Goal: Find specific page/section: Find specific page/section

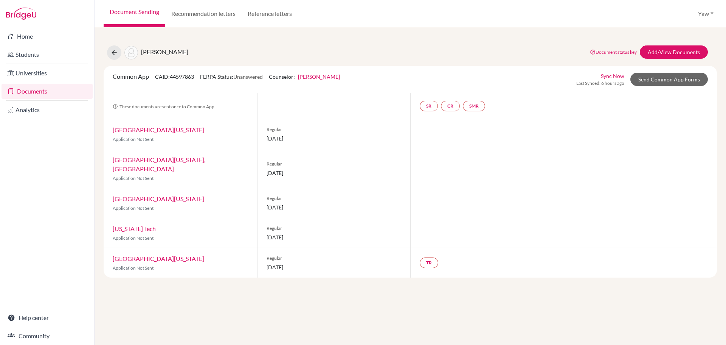
click at [37, 96] on link "Documents" at bounding box center [47, 91] width 91 height 15
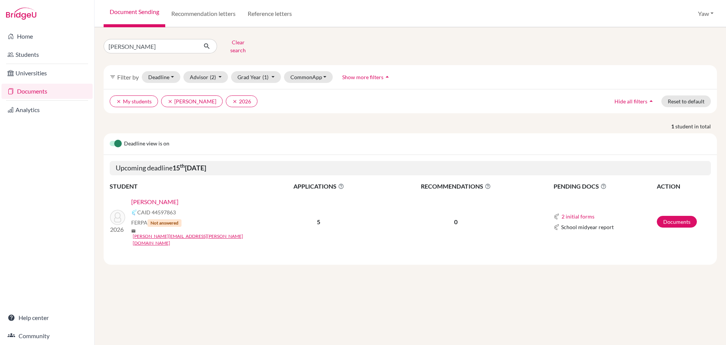
click at [540, 258] on div "[PERSON_NAME] search filter_list Filter by Deadline - Select a date range Or do…" at bounding box center [411, 185] width 632 height 317
click at [544, 282] on div "eric Clear search filter_list Filter by Deadline - Select a date range Or doubl…" at bounding box center [411, 185] width 632 height 317
click at [552, 292] on div "eric Clear search filter_list Filter by Deadline - Select a date range Or doubl…" at bounding box center [411, 185] width 632 height 317
click at [554, 267] on div "eric Clear search filter_list Filter by Deadline - Select a date range Or doubl…" at bounding box center [411, 185] width 632 height 317
click at [258, 308] on div "eric Clear search filter_list Filter by Deadline - Select a date range Or doubl…" at bounding box center [411, 185] width 632 height 317
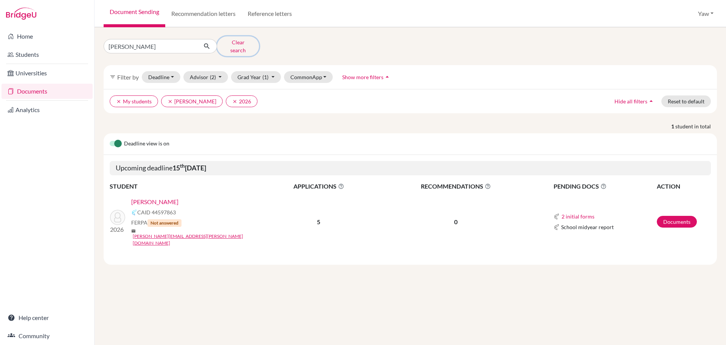
click at [235, 42] on button "Clear search" at bounding box center [238, 46] width 42 height 20
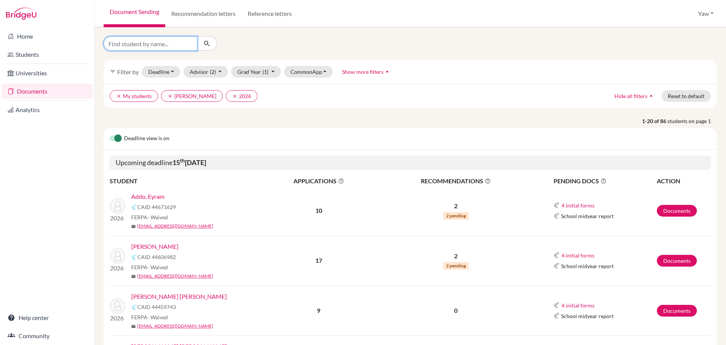
click at [177, 44] on input "Find student by name..." at bounding box center [151, 43] width 94 height 14
type input "micheal"
click button "submit" at bounding box center [207, 43] width 20 height 14
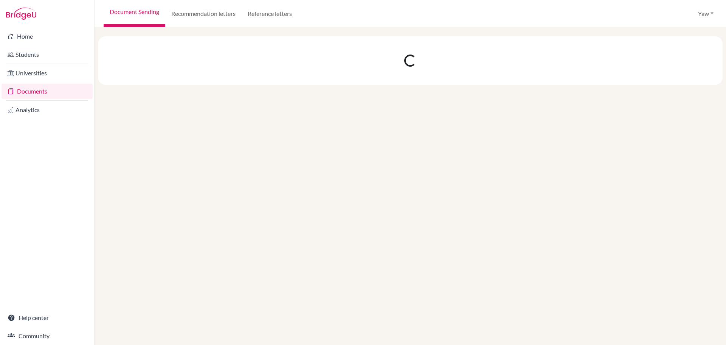
click at [391, 156] on div at bounding box center [411, 185] width 632 height 317
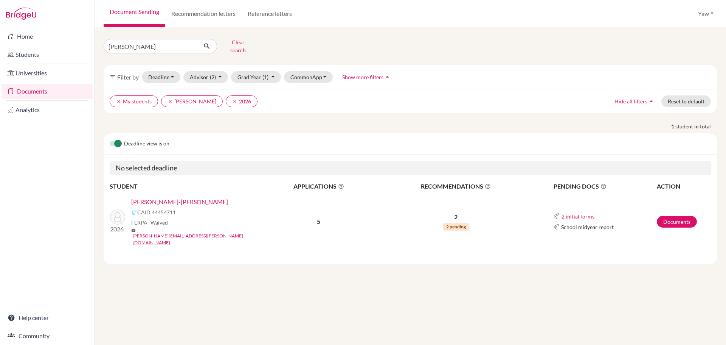
click at [200, 197] on link "YEBOAH-MANU, MICHEAL" at bounding box center [179, 201] width 97 height 9
click at [190, 44] on input "micheal" at bounding box center [151, 46] width 94 height 14
type input "ZOE"
click button "submit" at bounding box center [207, 46] width 20 height 14
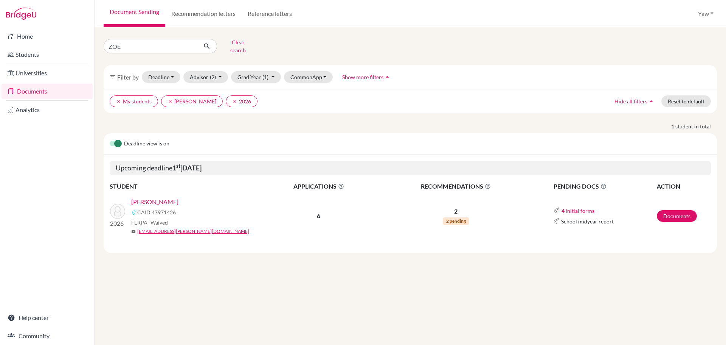
click at [149, 197] on link "Mintah, Zoe Sompah" at bounding box center [154, 201] width 47 height 9
click at [139, 42] on input "ZOE" at bounding box center [151, 46] width 94 height 14
type input "Z"
type input "NATHAN"
click button "submit" at bounding box center [207, 46] width 20 height 14
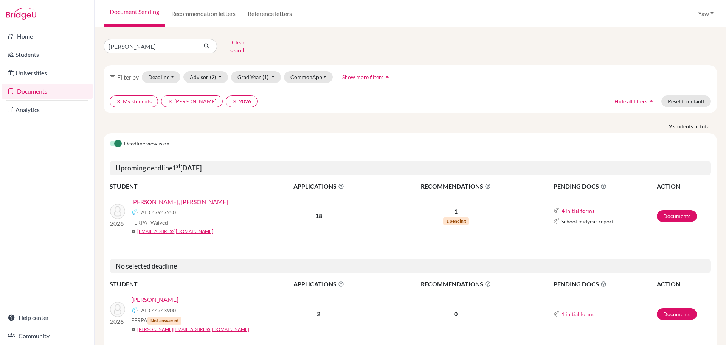
click at [172, 197] on link "Gyan, Nathan Baffour" at bounding box center [179, 201] width 97 height 9
click at [166, 44] on input "NATHAN" at bounding box center [151, 46] width 94 height 14
click at [190, 44] on input "NATHAN" at bounding box center [151, 46] width 94 height 14
type input "ESTHER"
click button "submit" at bounding box center [207, 46] width 20 height 14
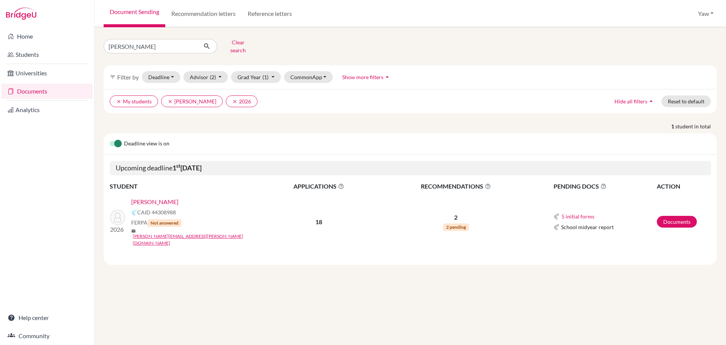
click at [178, 197] on link "AFIA ASIEDU, ESTHER" at bounding box center [154, 201] width 47 height 9
click at [180, 41] on input "ESTHER" at bounding box center [151, 46] width 94 height 14
click at [190, 43] on input "ESTHER" at bounding box center [151, 46] width 94 height 14
click at [155, 43] on input "Find student by name..." at bounding box center [151, 46] width 94 height 14
type input "SEYRAM"
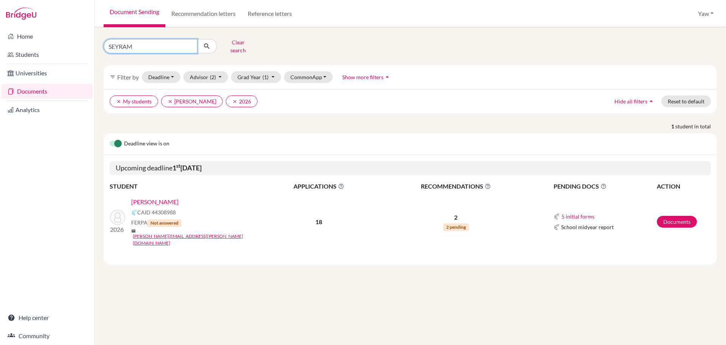
click button "submit" at bounding box center [207, 46] width 20 height 14
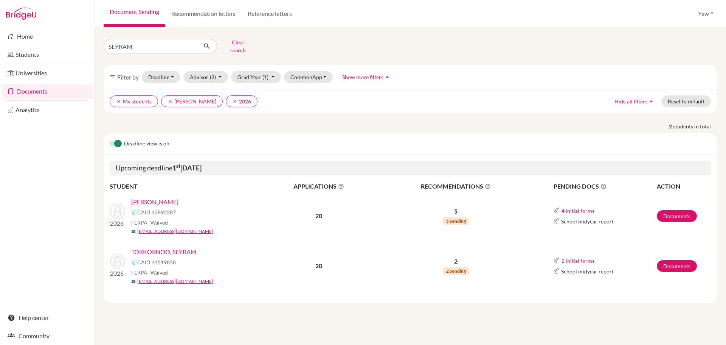
click at [180, 247] on link "TORKORNOO, SEYRAM" at bounding box center [163, 251] width 65 height 9
